Goal: Check status: Check status

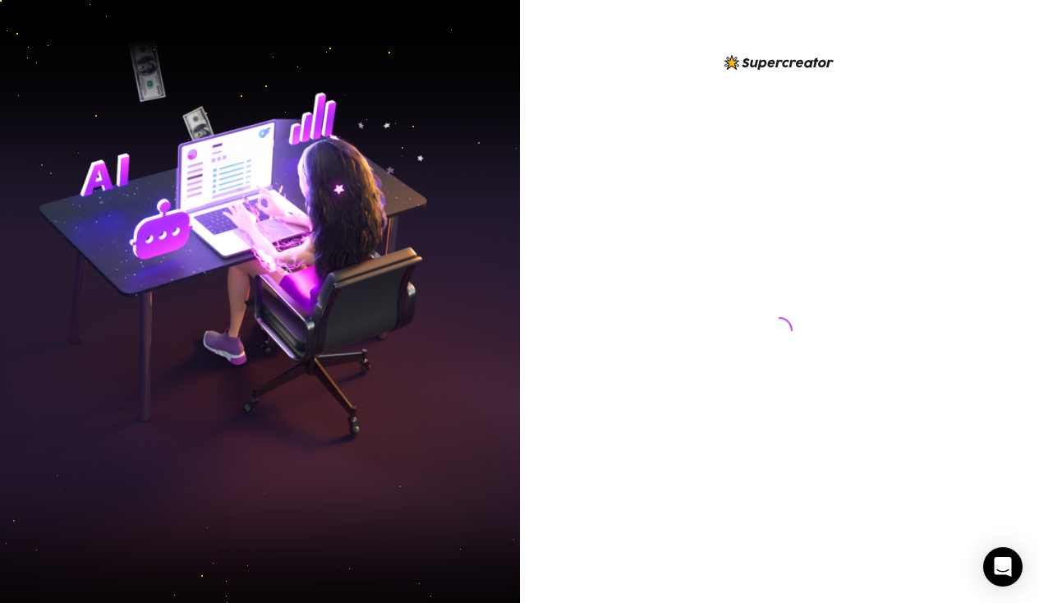
click at [1020, 53] on div at bounding box center [780, 301] width 520 height 603
click at [645, 218] on div at bounding box center [779, 315] width 366 height 524
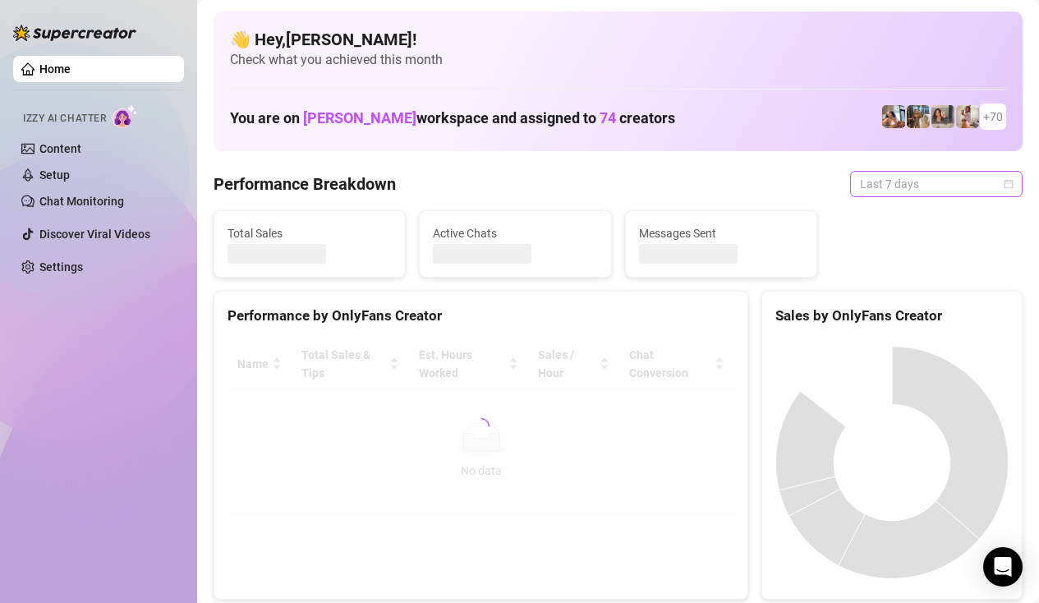
click at [905, 187] on span "Last 7 days" at bounding box center [936, 184] width 153 height 25
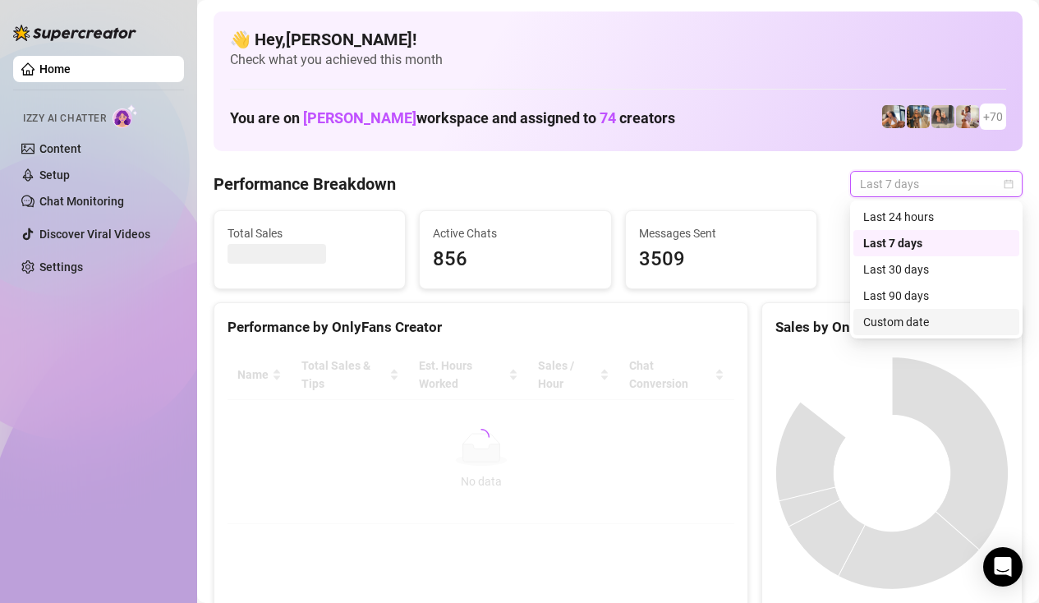
click at [926, 313] on div "Custom date" at bounding box center [936, 322] width 146 height 18
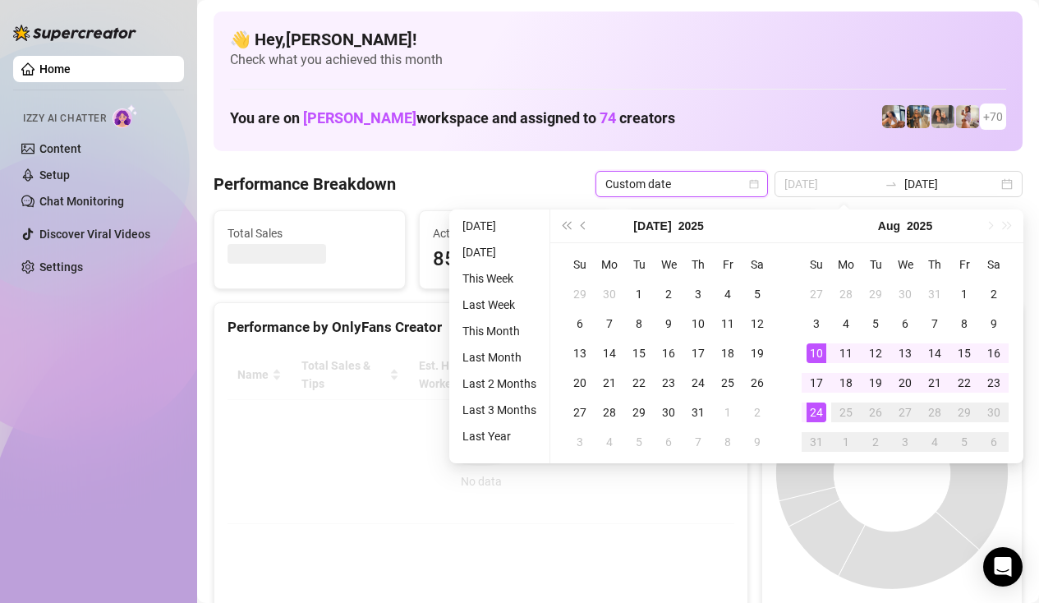
click at [824, 350] on div "10" at bounding box center [816, 353] width 20 height 20
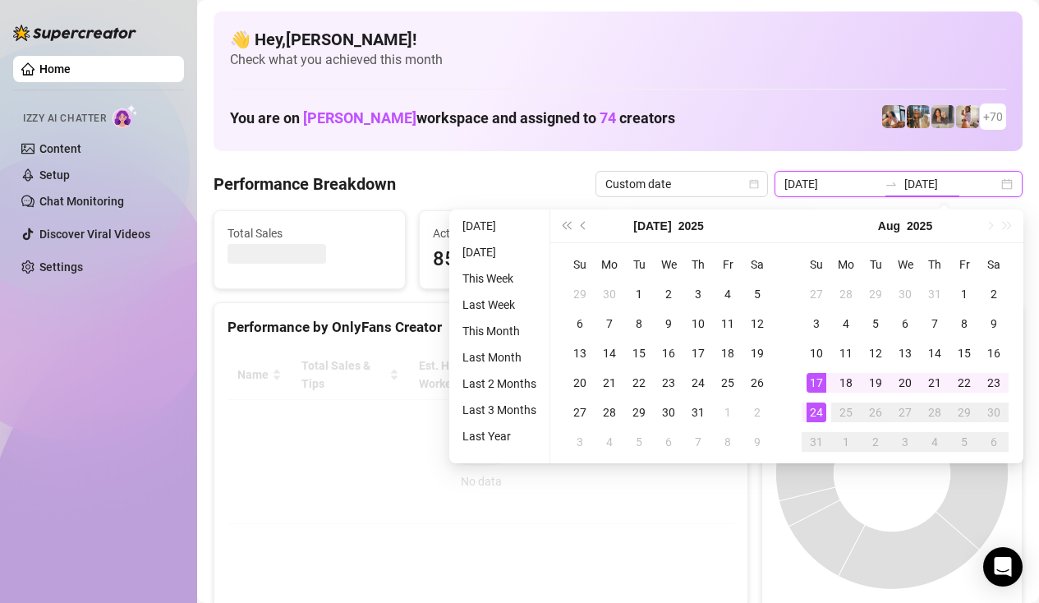
type input "[DATE]"
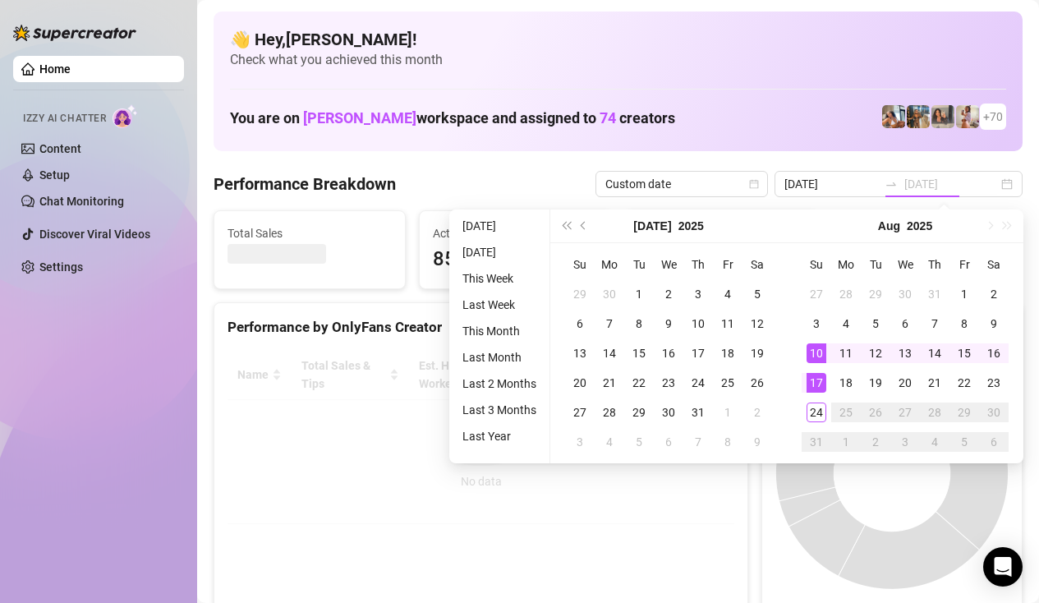
click at [820, 357] on div "10" at bounding box center [816, 353] width 20 height 20
type input "[DATE]"
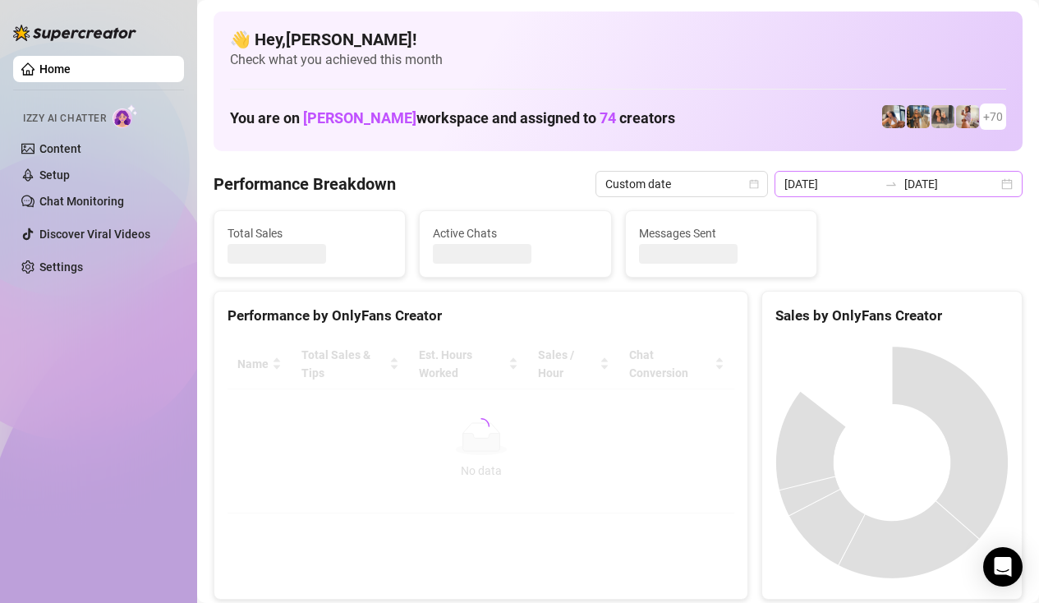
click at [902, 190] on div at bounding box center [891, 183] width 26 height 13
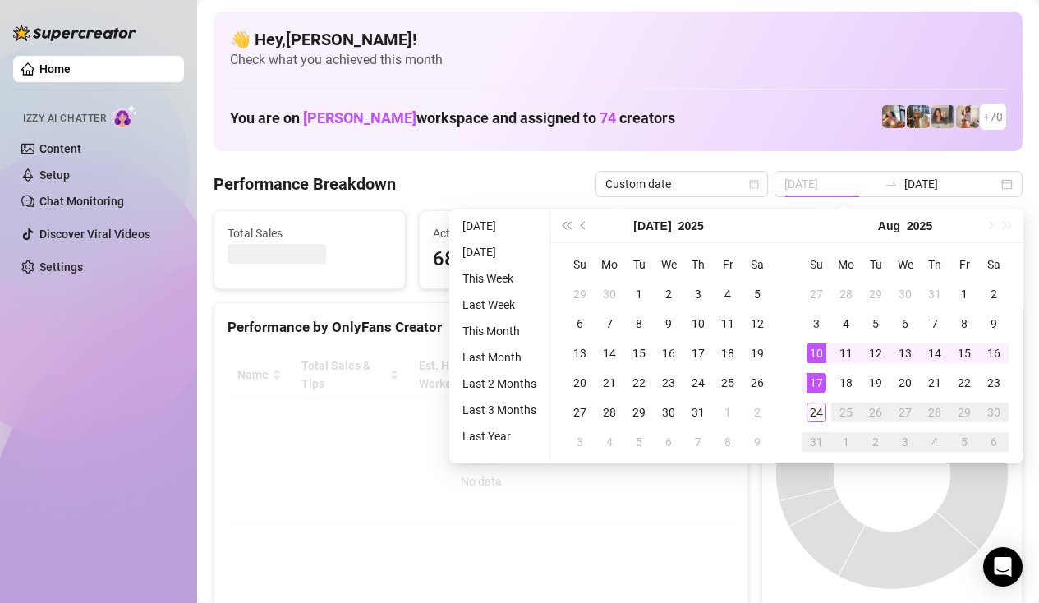
type input "[DATE]"
click at [821, 344] on div "10" at bounding box center [816, 353] width 20 height 20
type input "[DATE]"
click at [821, 410] on div "24" at bounding box center [816, 412] width 20 height 20
type input "[DATE]"
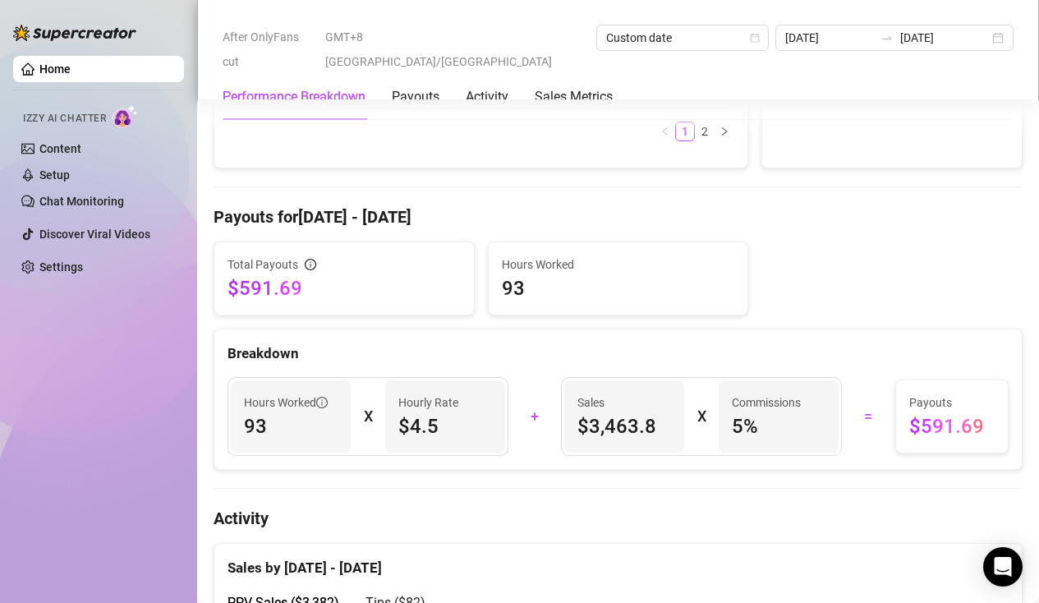
scroll to position [639, 0]
